Goal: Use online tool/utility: Utilize a website feature to perform a specific function

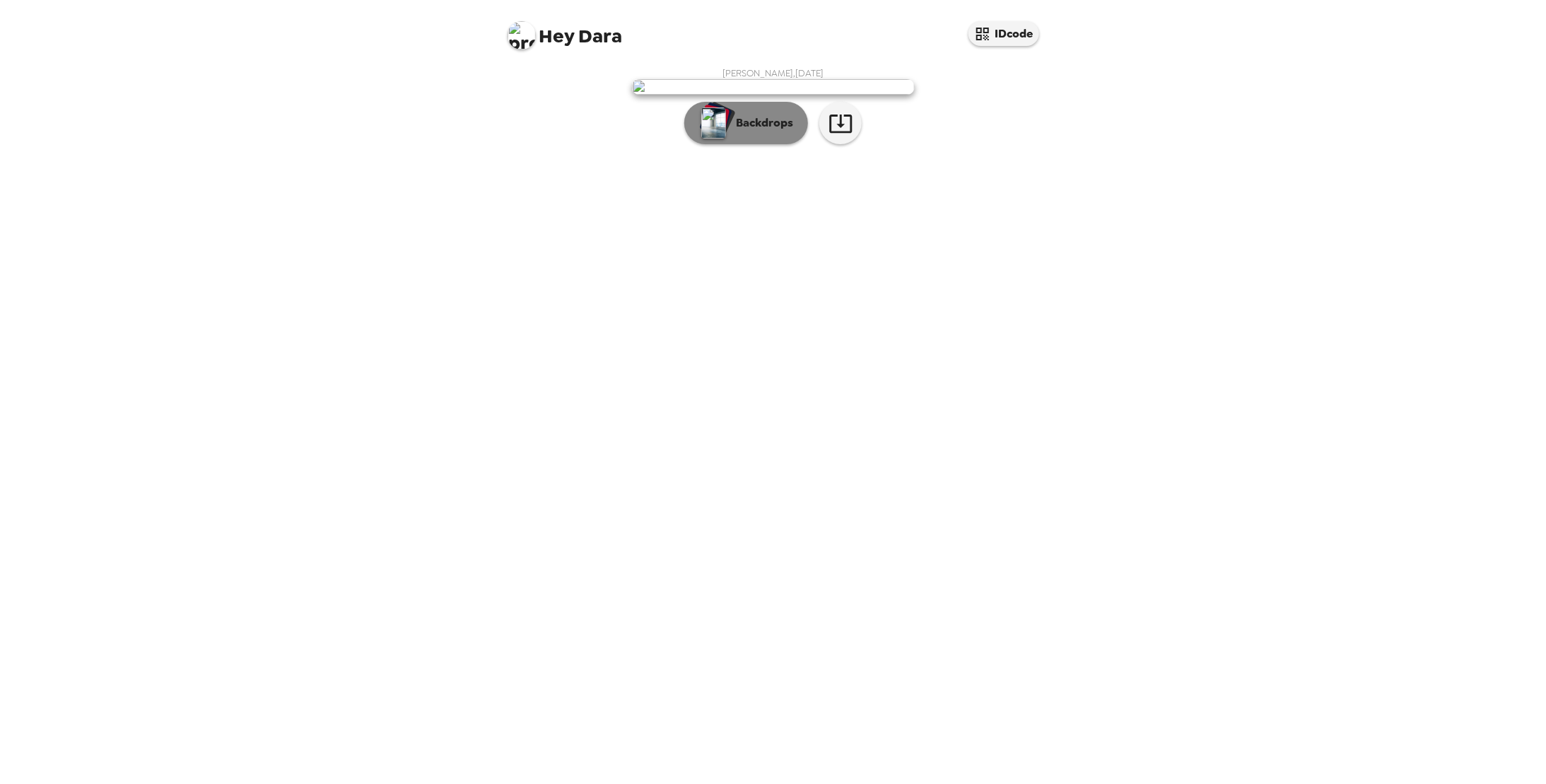
click at [733, 131] on p "Backdrops" at bounding box center [761, 123] width 65 height 17
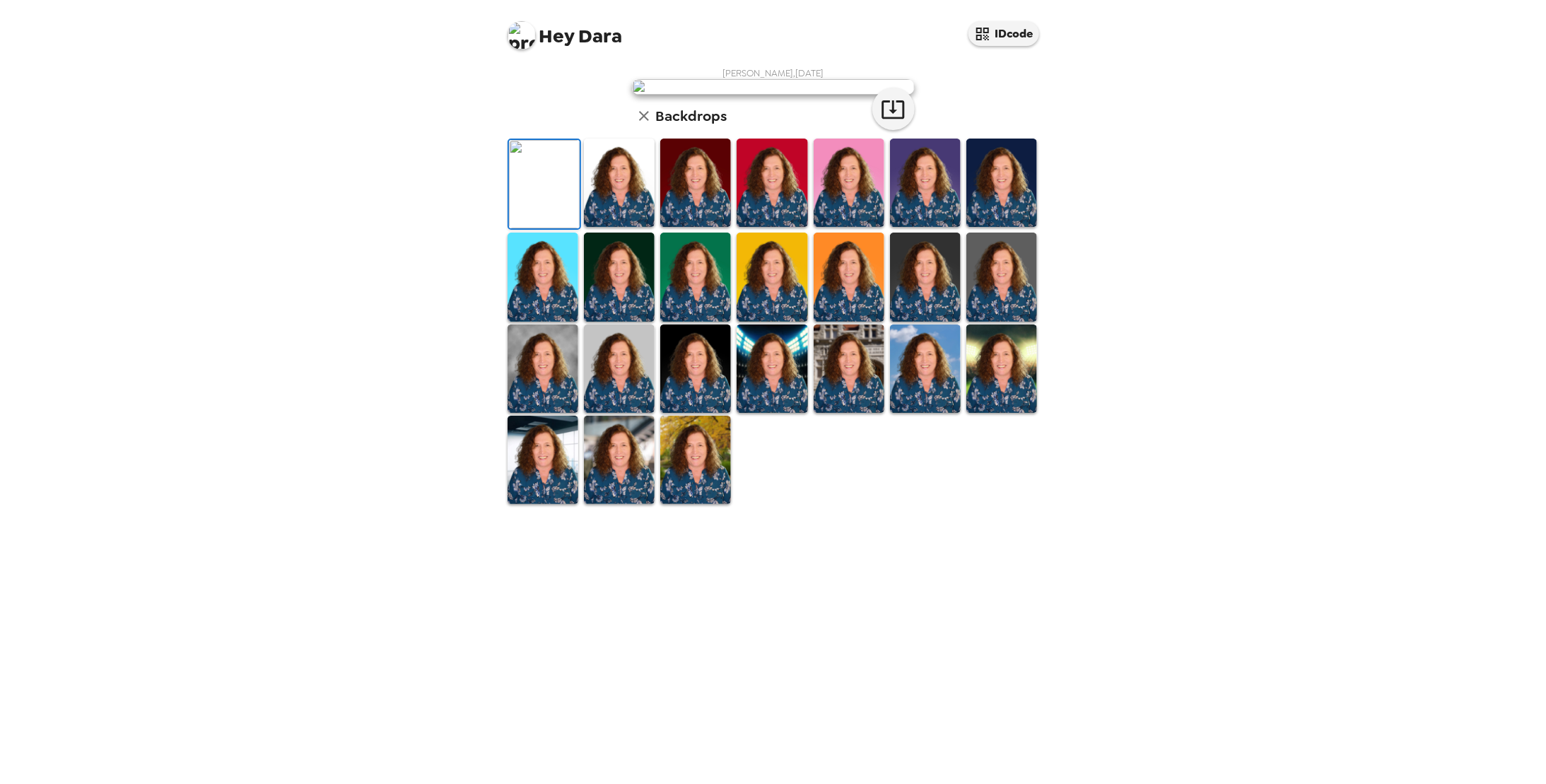
scroll to position [74, 0]
click at [703, 504] on img at bounding box center [696, 459] width 71 height 88
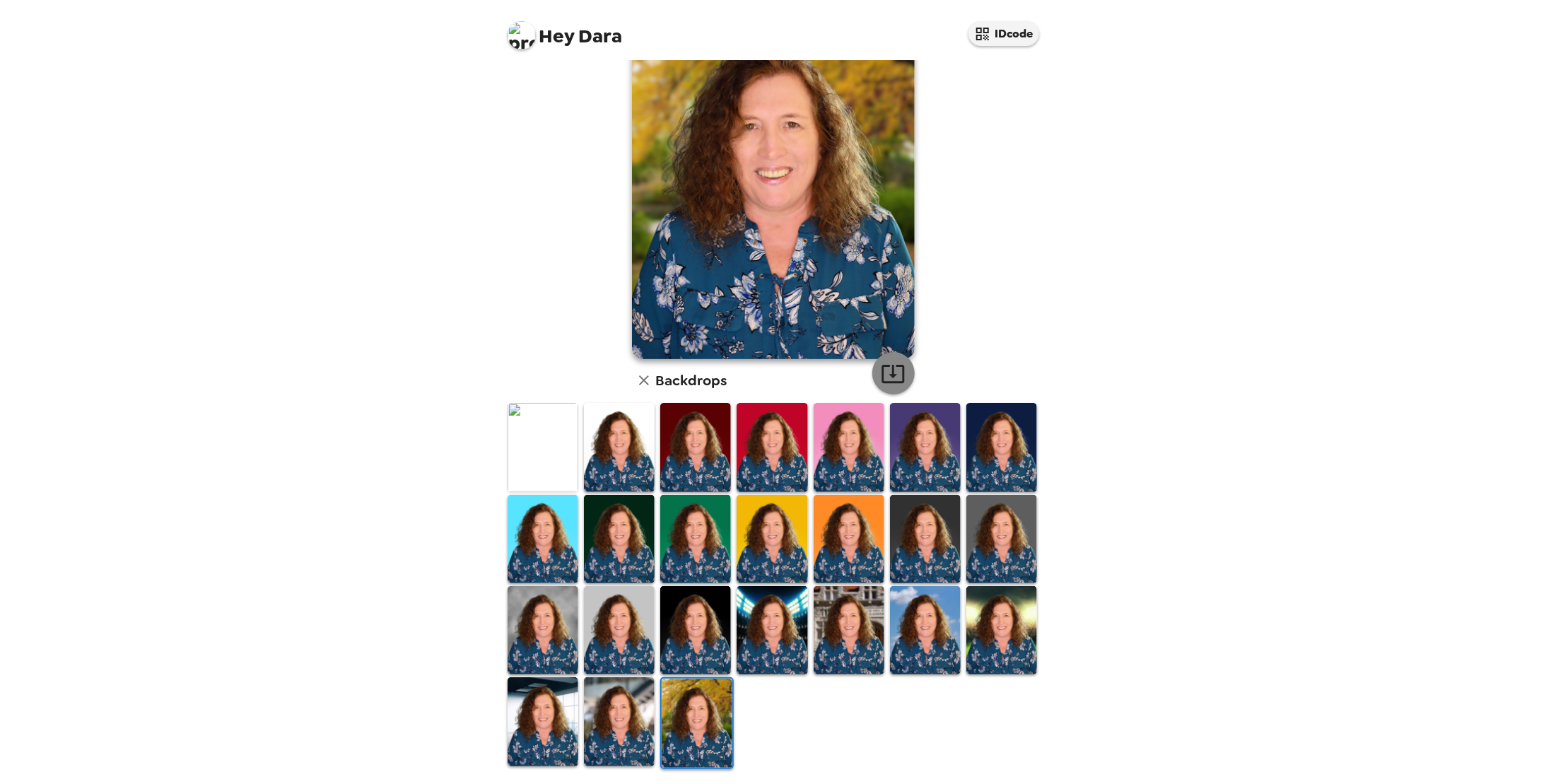
click at [886, 377] on icon "button" at bounding box center [893, 373] width 25 height 25
click at [610, 726] on img at bounding box center [619, 721] width 71 height 88
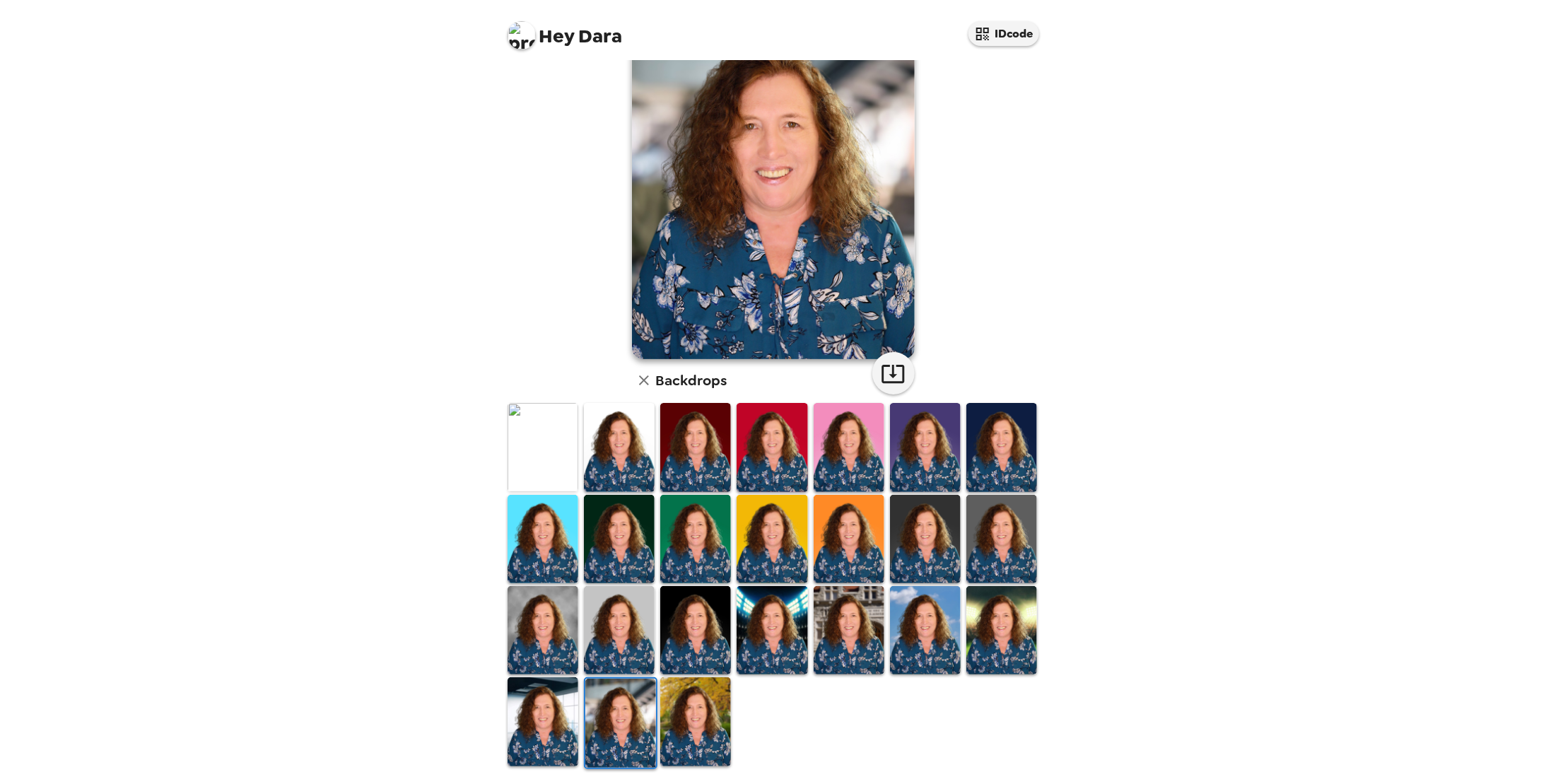
click at [548, 717] on img at bounding box center [543, 721] width 71 height 88
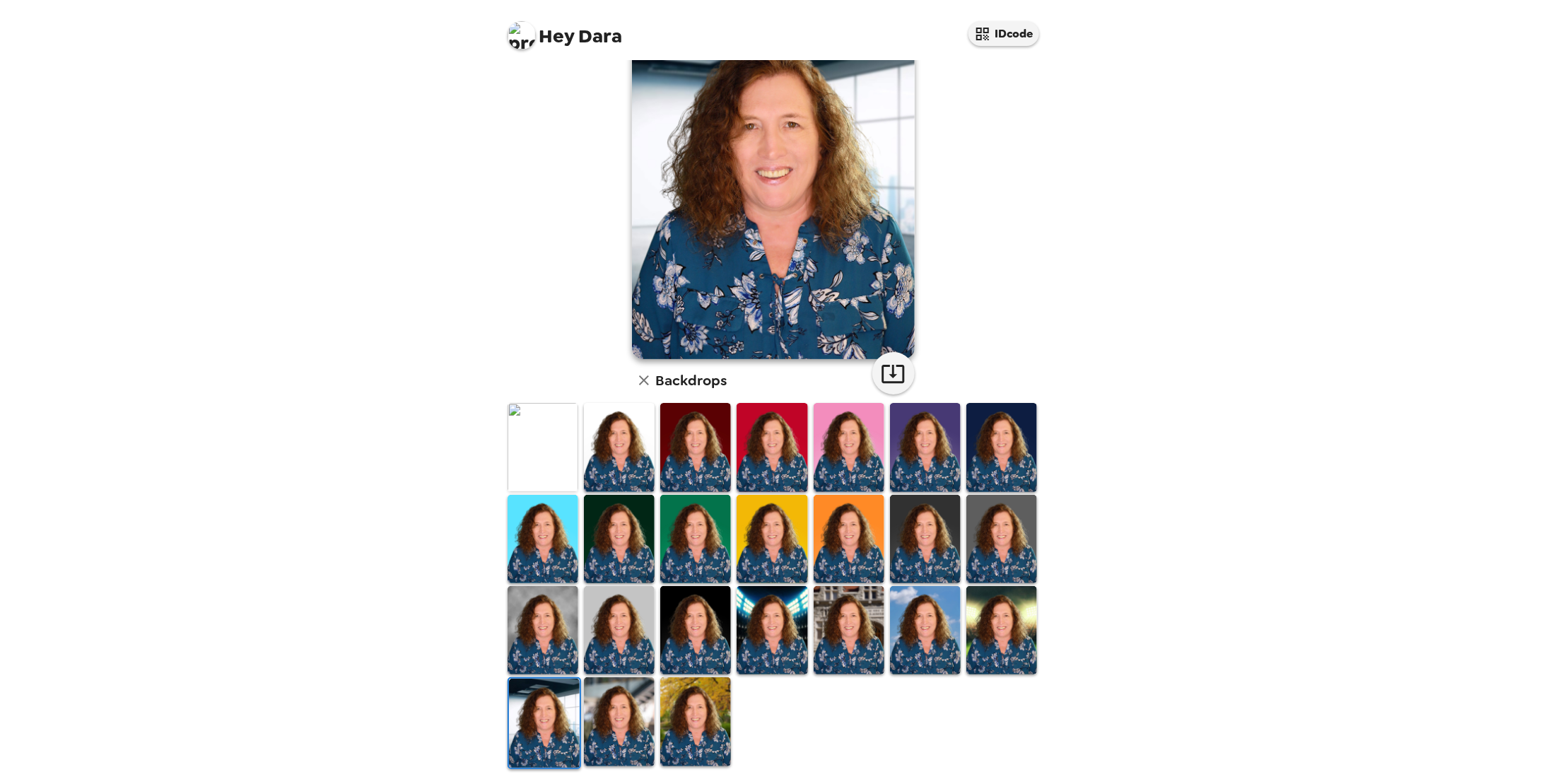
click at [549, 634] on img at bounding box center [543, 630] width 71 height 88
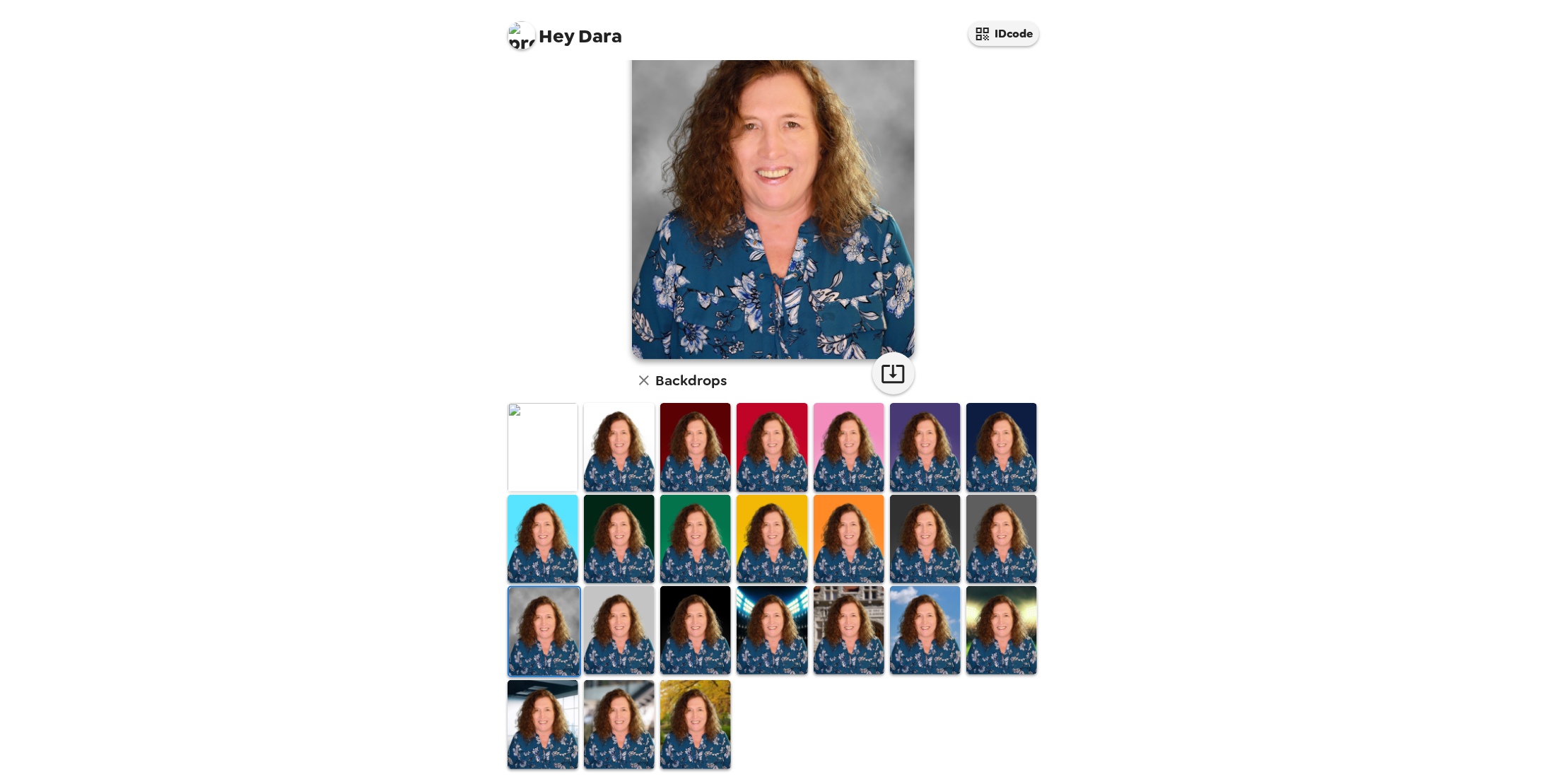
click at [623, 631] on img at bounding box center [619, 630] width 71 height 88
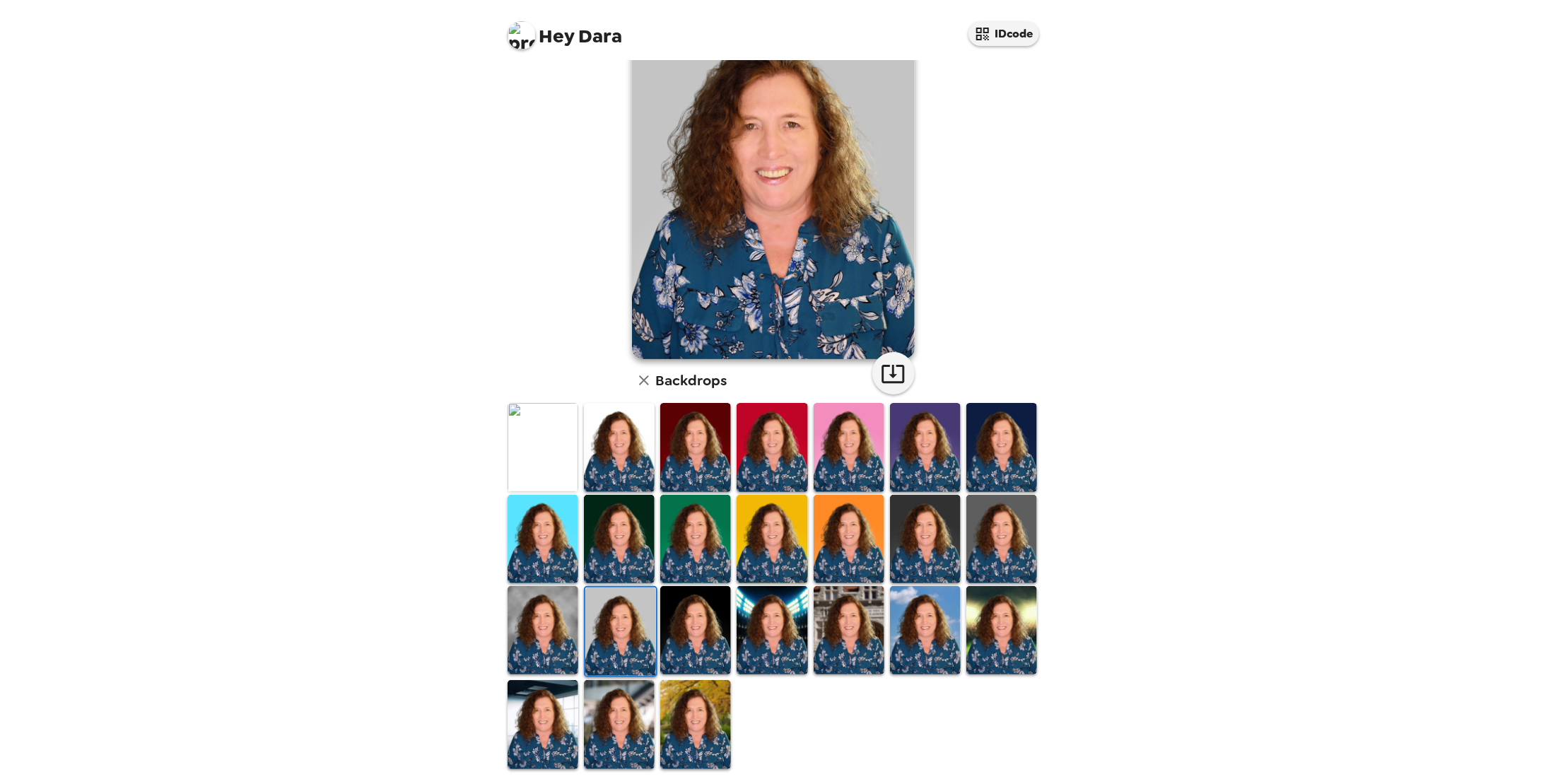
click at [989, 538] on img at bounding box center [1001, 538] width 71 height 88
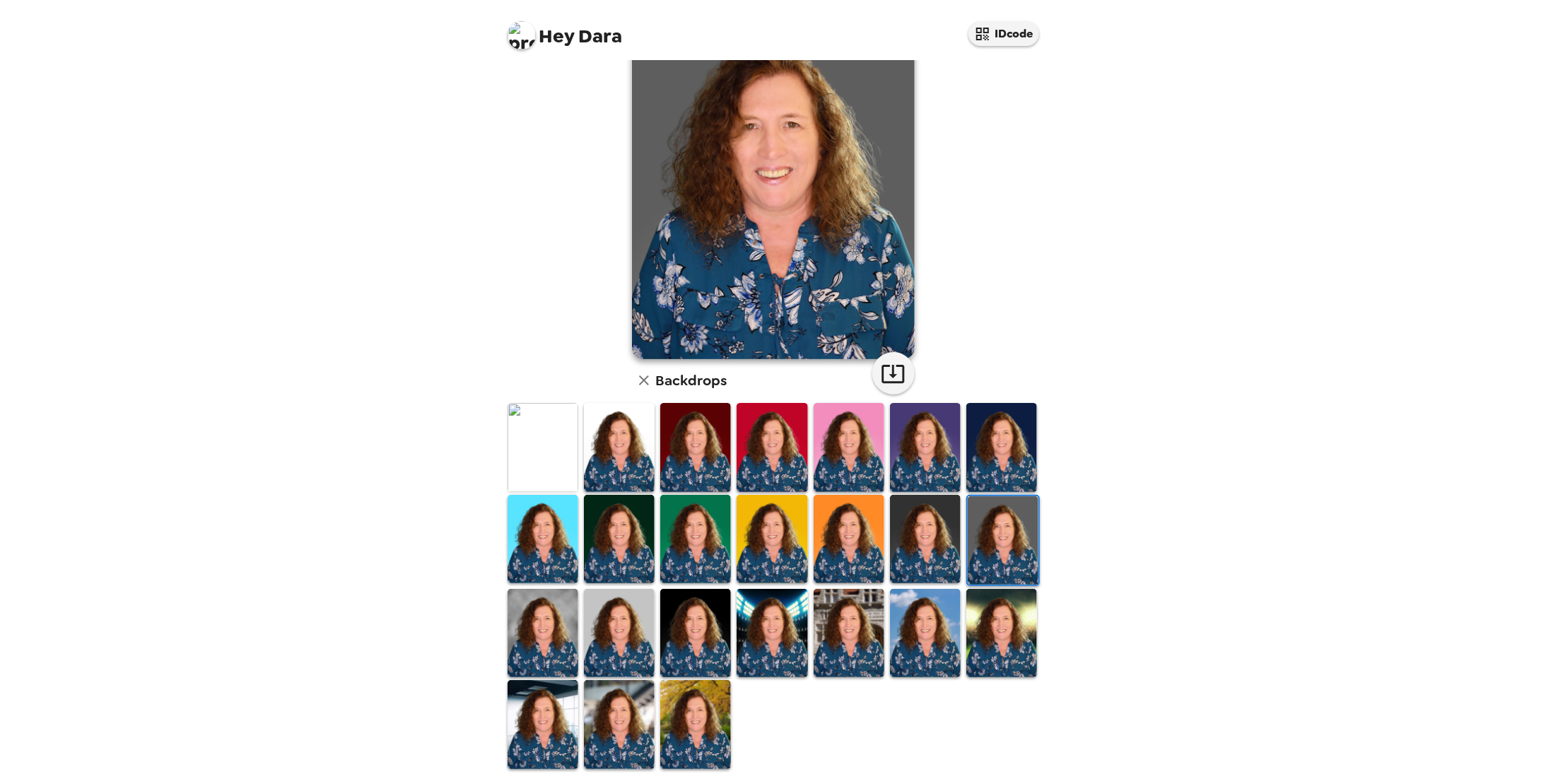
click at [640, 454] on img at bounding box center [619, 447] width 71 height 88
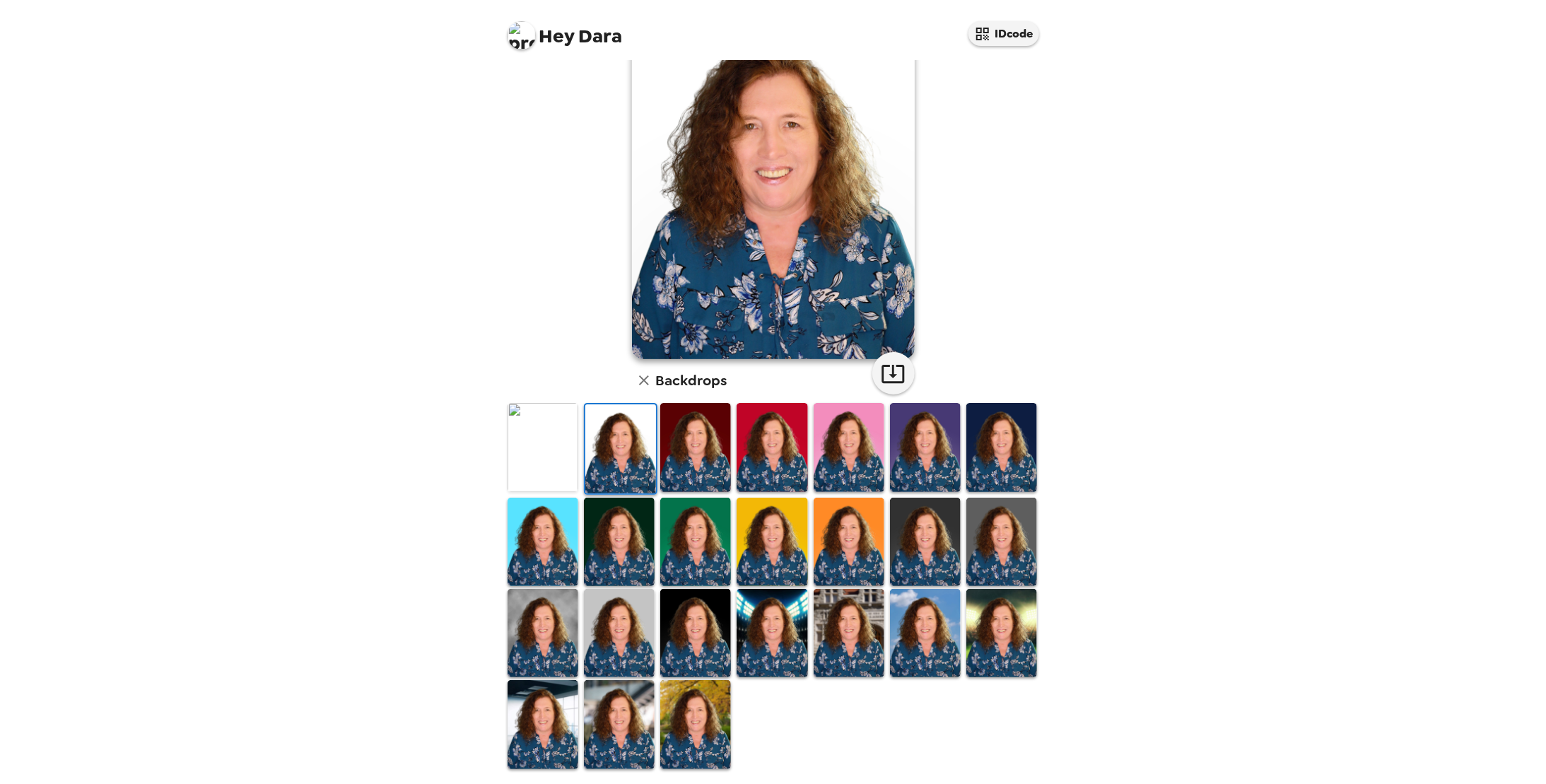
click at [706, 446] on img at bounding box center [696, 447] width 71 height 88
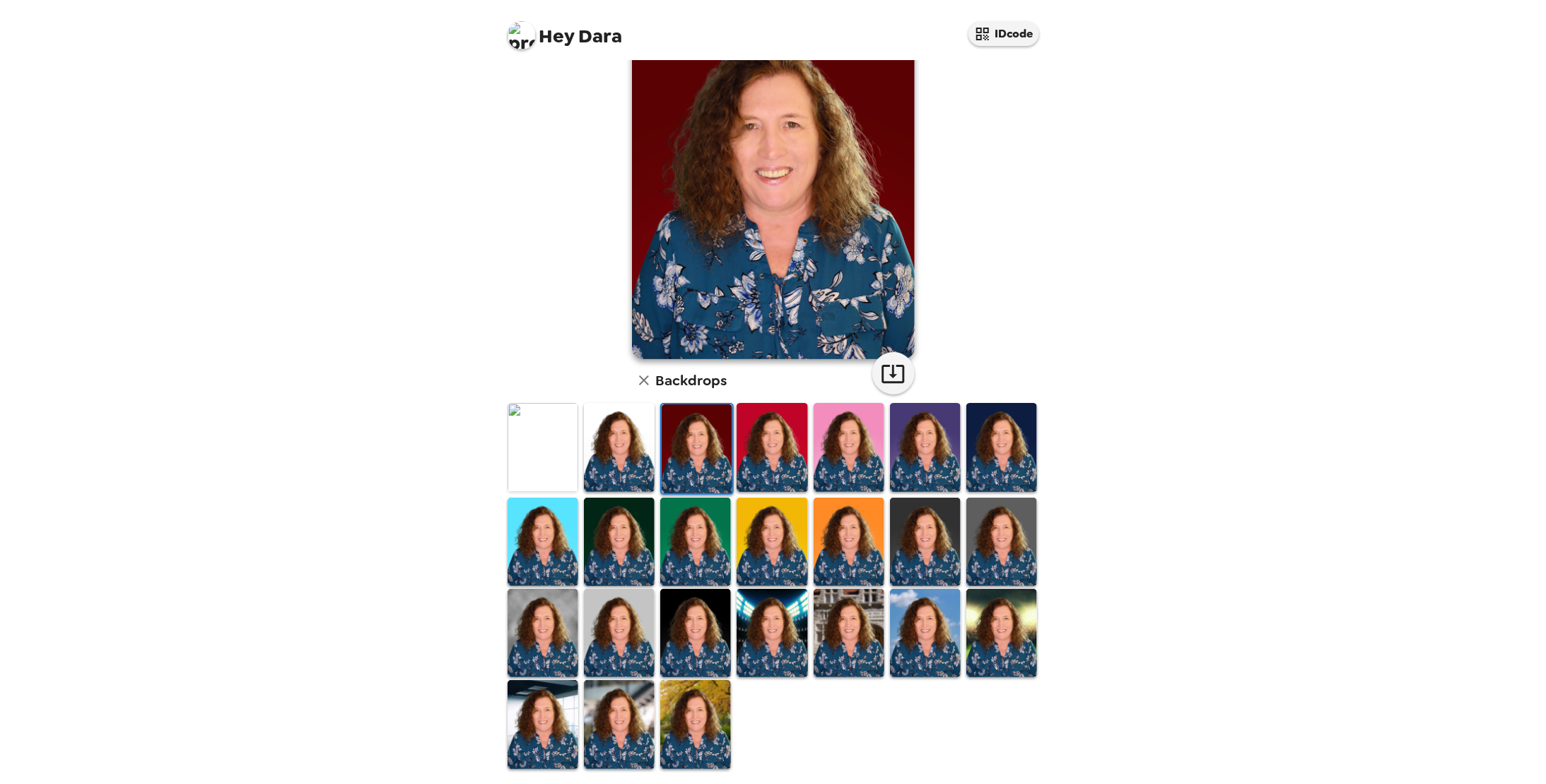
click at [751, 445] on img at bounding box center [772, 447] width 71 height 88
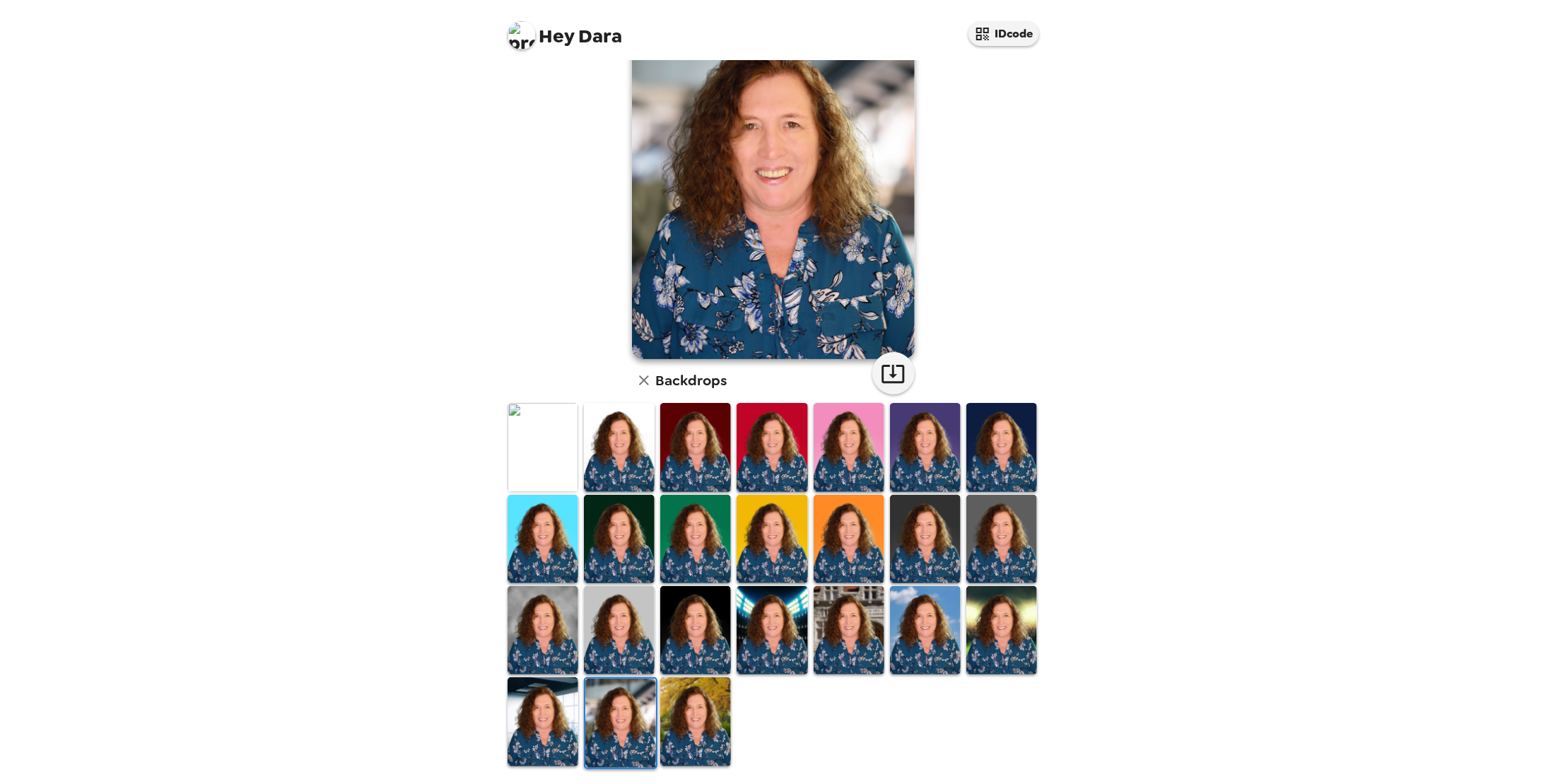
drag, startPoint x: 558, startPoint y: 733, endPoint x: 677, endPoint y: 709, distance: 121.4
click at [558, 733] on img at bounding box center [543, 721] width 71 height 88
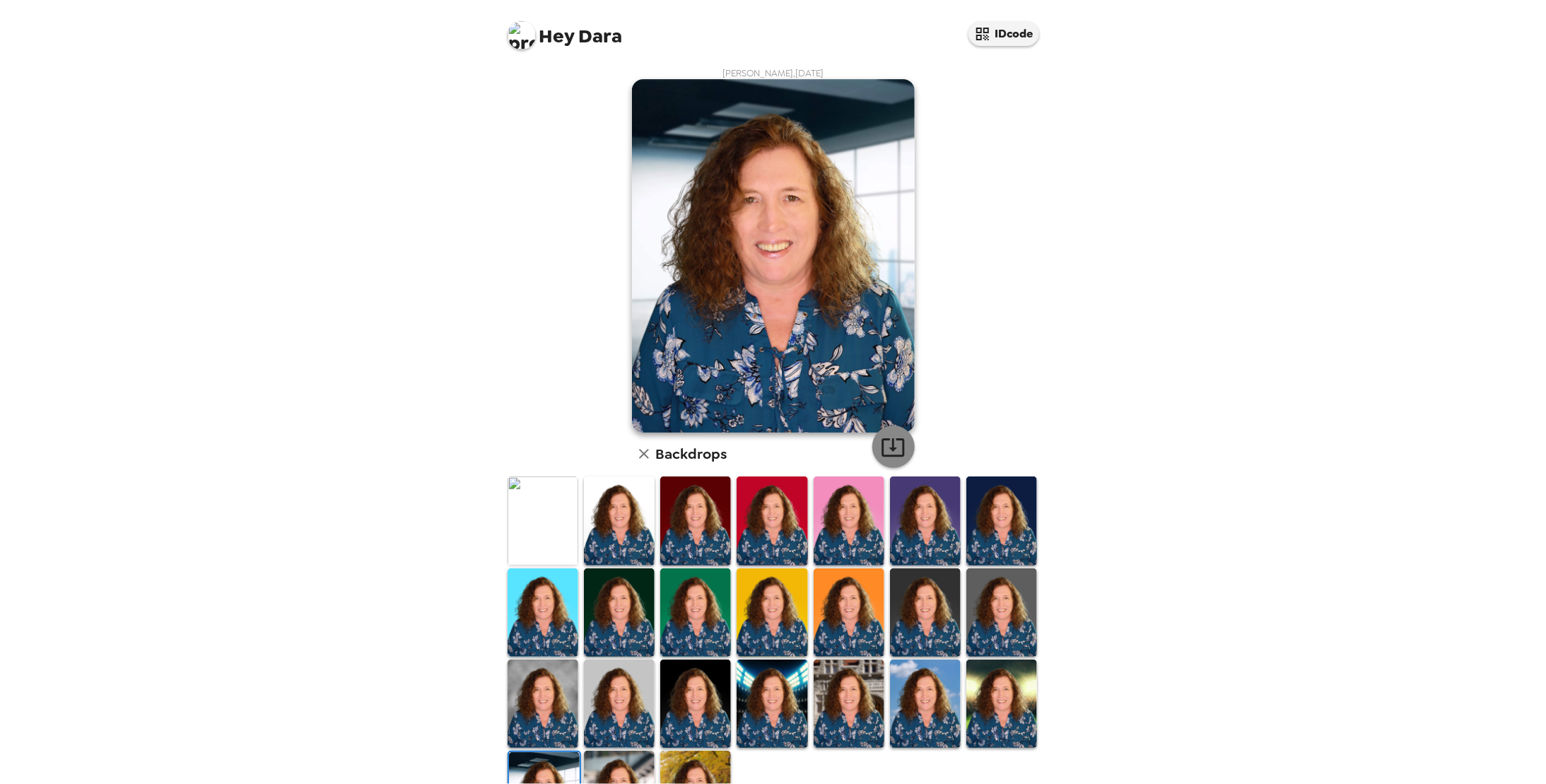
click at [888, 446] on icon "button" at bounding box center [892, 448] width 22 height 18
